Goal: Task Accomplishment & Management: Complete application form

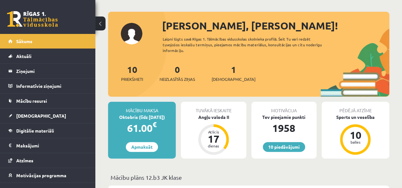
scroll to position [27, 0]
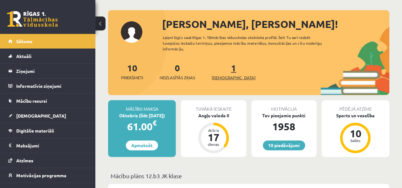
click at [228, 76] on span "[DEMOGRAPHIC_DATA]" at bounding box center [233, 78] width 44 height 6
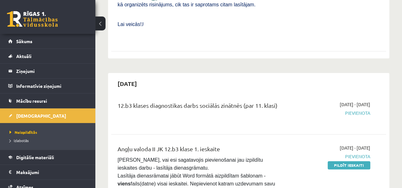
scroll to position [321, 0]
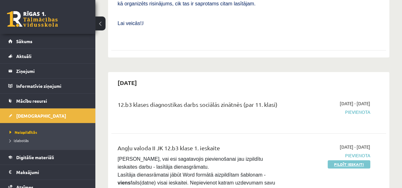
click at [353, 160] on link "Pildīt ieskaiti" at bounding box center [348, 164] width 43 height 8
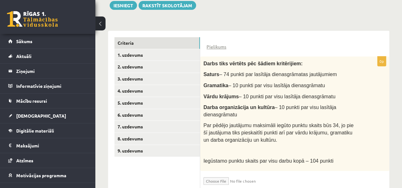
scroll to position [138, 0]
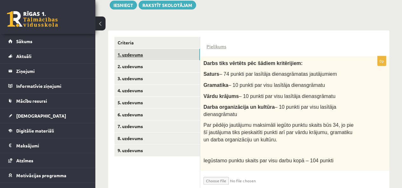
click at [173, 50] on link "1. uzdevums" at bounding box center [156, 55] width 85 height 12
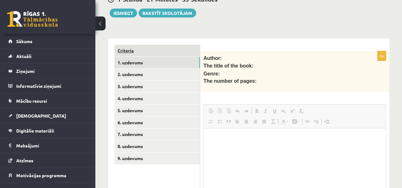
scroll to position [0, 0]
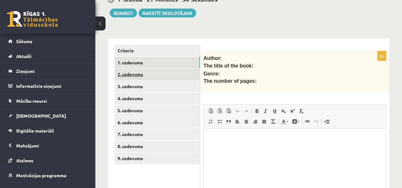
click at [171, 69] on link "2. uzdevums" at bounding box center [156, 75] width 85 height 12
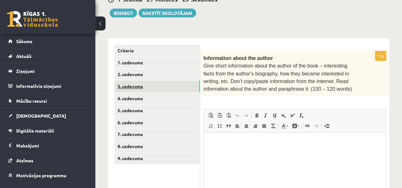
click at [172, 84] on link "3. uzdevums" at bounding box center [156, 87] width 85 height 12
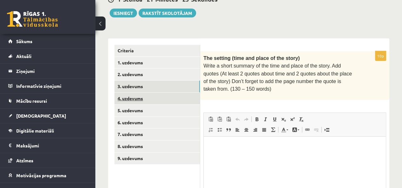
click at [170, 93] on link "4. uzdevums" at bounding box center [156, 99] width 85 height 12
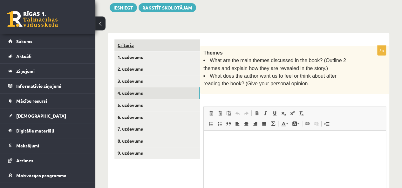
scroll to position [136, 0]
click at [157, 44] on link "Criteria" at bounding box center [156, 45] width 85 height 12
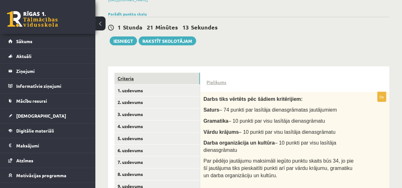
scroll to position [103, 0]
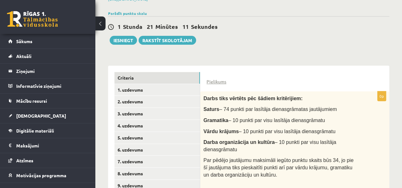
click at [217, 76] on div "Pielikums" at bounding box center [294, 78] width 176 height 13
click at [217, 80] on link "Pielikums" at bounding box center [216, 81] width 20 height 7
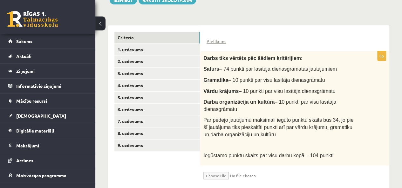
scroll to position [144, 0]
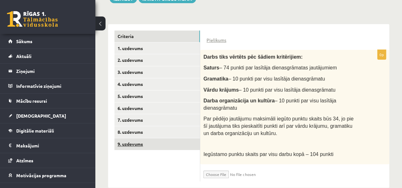
click at [123, 141] on link "9. uzdevums" at bounding box center [156, 144] width 85 height 12
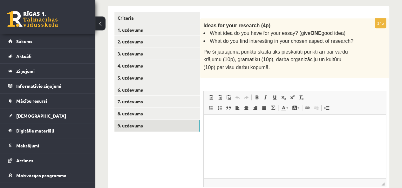
scroll to position [162, 0]
click at [133, 26] on link "1. uzdevums" at bounding box center [156, 30] width 85 height 12
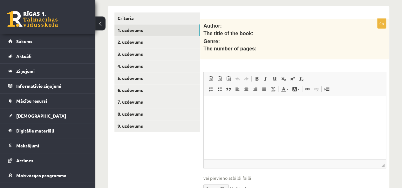
scroll to position [0, 0]
click at [156, 24] on link "1. uzdevums" at bounding box center [156, 30] width 85 height 12
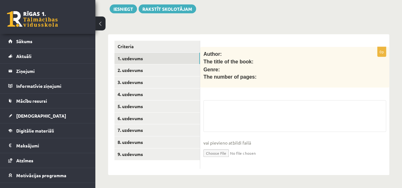
scroll to position [130, 0]
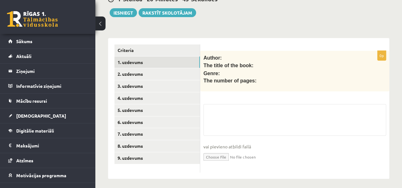
click at [162, 15] on div "Angļu valoda II JK 12.b3 klase 1. ieskaite , Sebastians Putāns (12.b3 JK klase)…" at bounding box center [248, 42] width 306 height 297
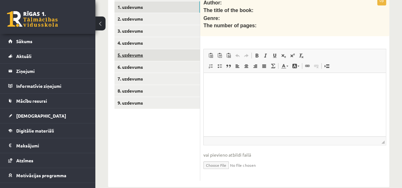
scroll to position [188, 0]
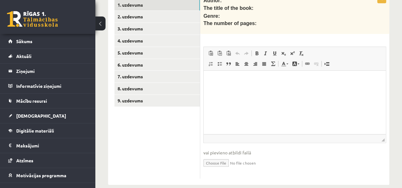
click at [222, 157] on input "file" at bounding box center [294, 162] width 183 height 13
type input "**********"
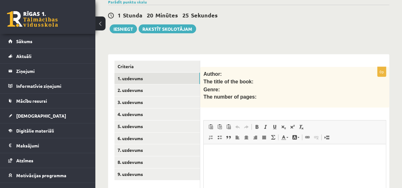
scroll to position [105, 0]
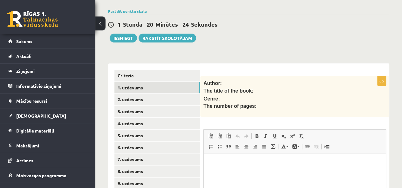
click at [123, 31] on div "1 Stunda 20 Minūtes 24 Sekundes Ieskaite saglabāta! Iesniegt Rakstīt skolotājam" at bounding box center [248, 28] width 281 height 29
click at [122, 34] on button "Iesniegt" at bounding box center [123, 38] width 27 height 9
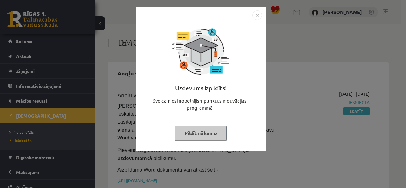
click at [188, 131] on button "Pildīt nākamo" at bounding box center [201, 133] width 52 height 15
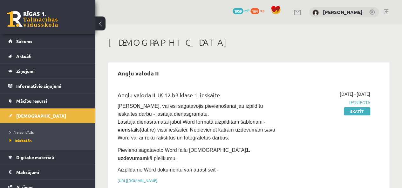
click at [51, 32] on div "0 Dāvanas 1959 mP 164 xp" at bounding box center [47, 17] width 95 height 34
click at [50, 22] on link at bounding box center [32, 19] width 51 height 16
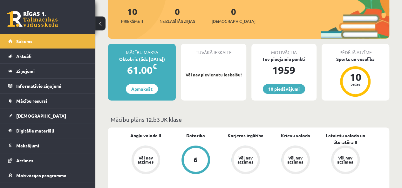
scroll to position [23, 0]
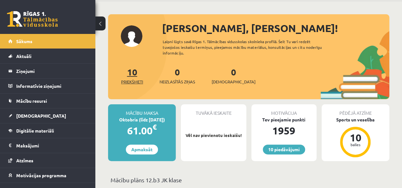
click at [129, 75] on link "10 Priekšmeti" at bounding box center [132, 75] width 22 height 19
